Goal: Task Accomplishment & Management: Complete application form

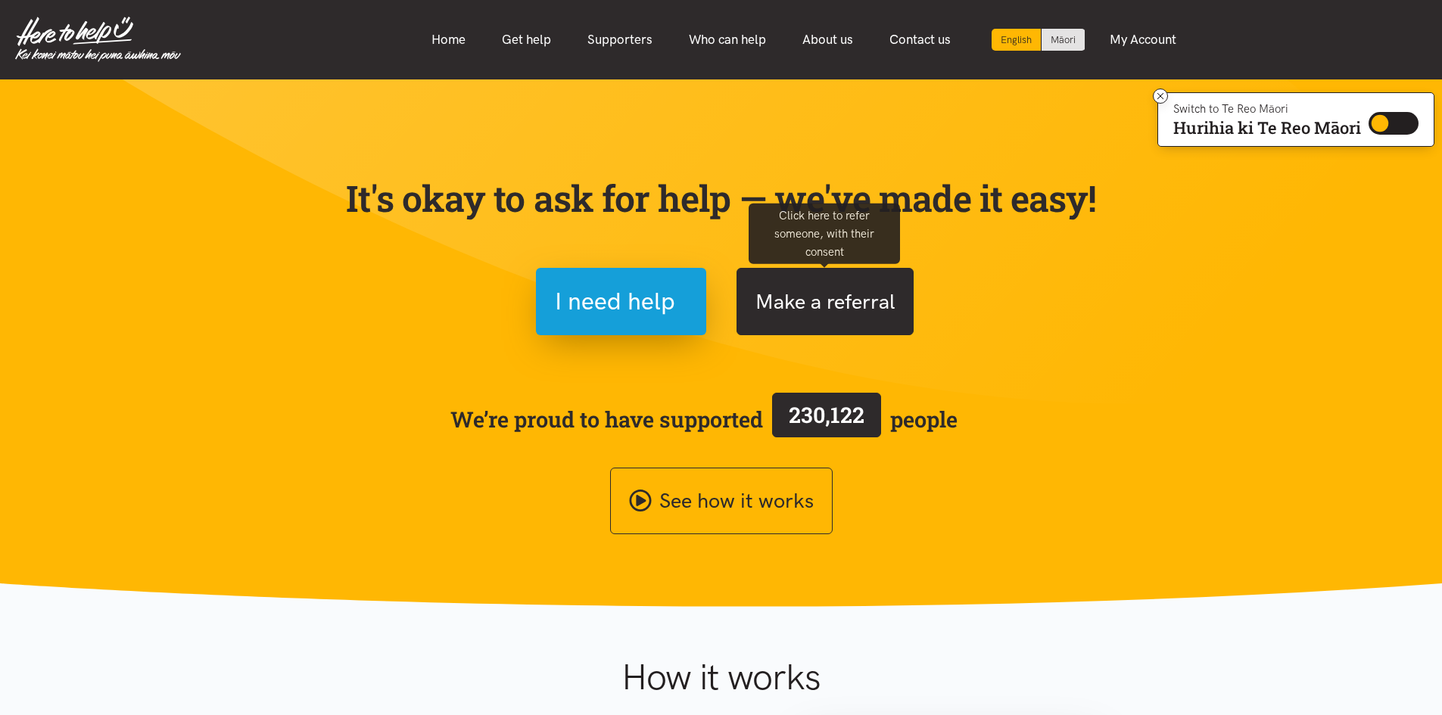
click at [810, 300] on button "Make a referral" at bounding box center [825, 301] width 177 height 67
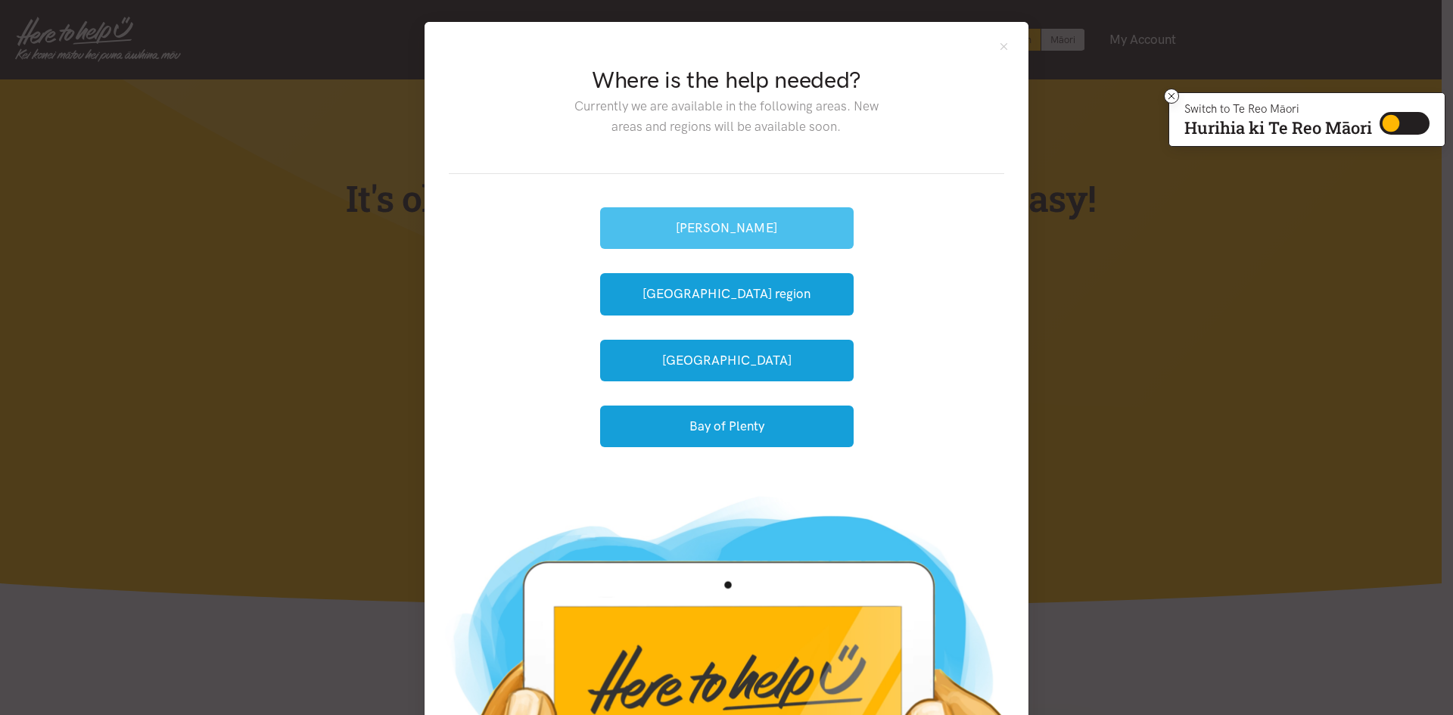
click at [791, 232] on button "[PERSON_NAME]" at bounding box center [727, 228] width 254 height 42
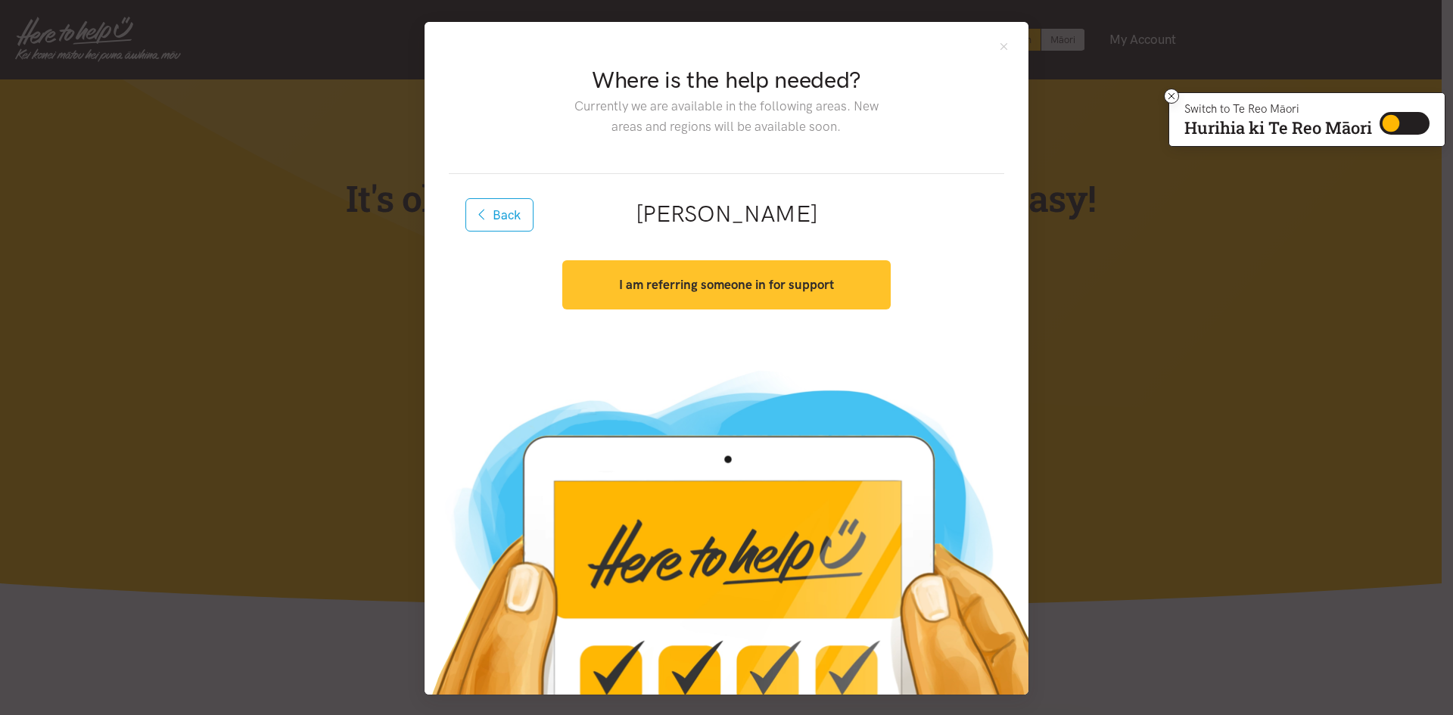
click at [755, 279] on strong "I am referring someone in for support" at bounding box center [726, 284] width 215 height 15
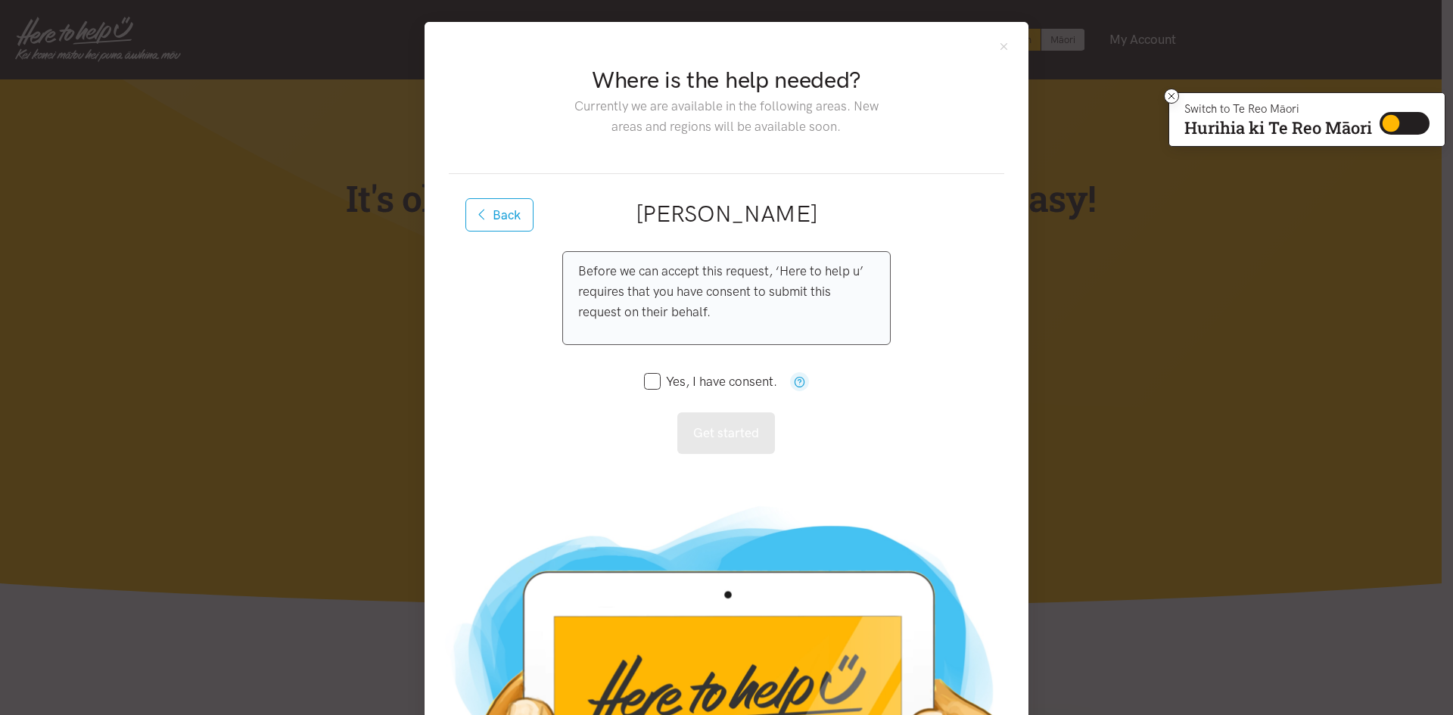
click at [674, 380] on input "Yes, I have consent." at bounding box center [710, 381] width 133 height 13
checkbox input "true"
click at [714, 436] on button "Get started" at bounding box center [726, 434] width 98 height 42
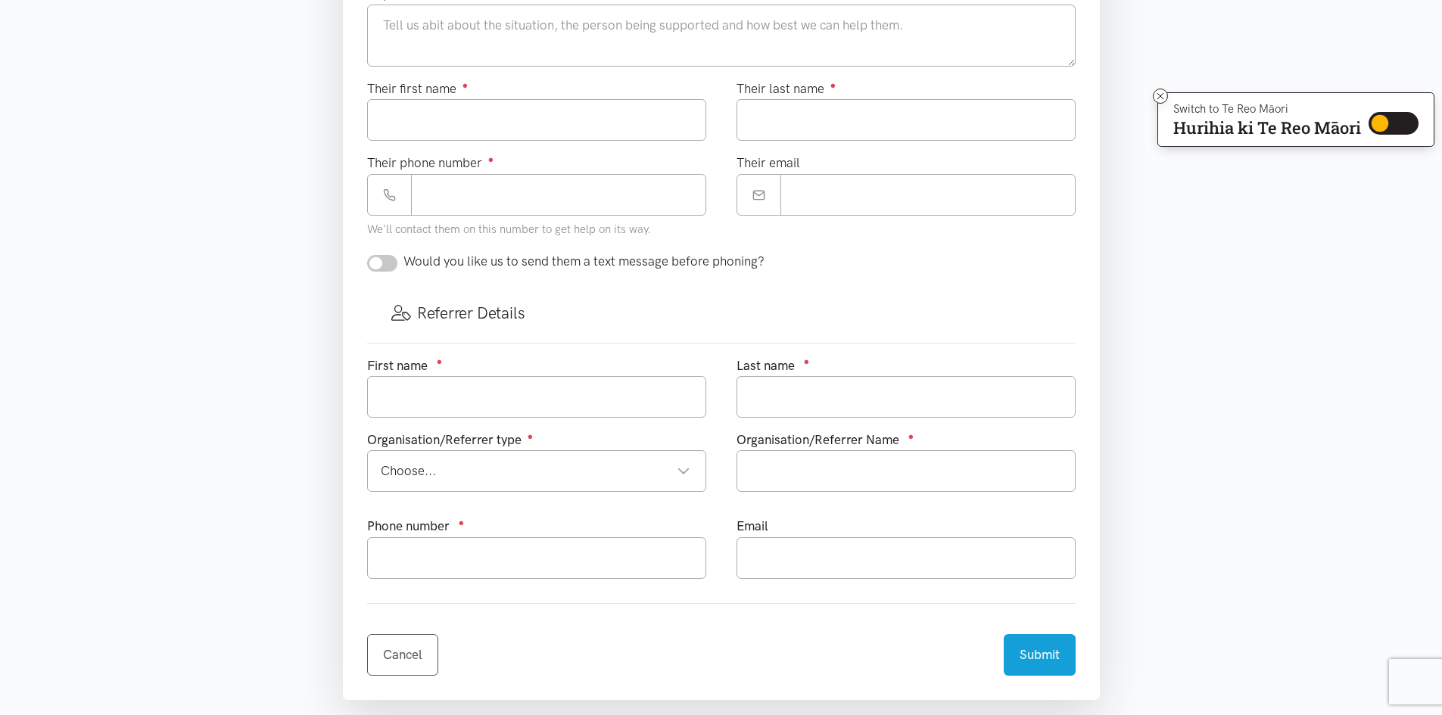
scroll to position [303, 0]
